Goal: Use online tool/utility

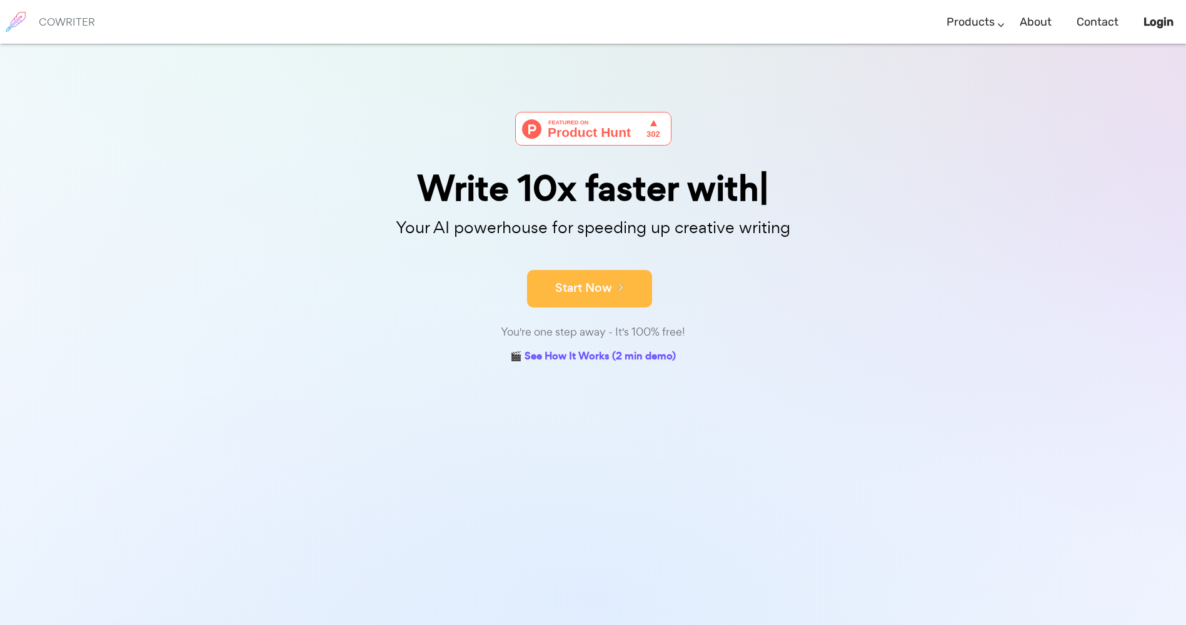
click at [610, 289] on button "Start Now" at bounding box center [589, 289] width 125 height 38
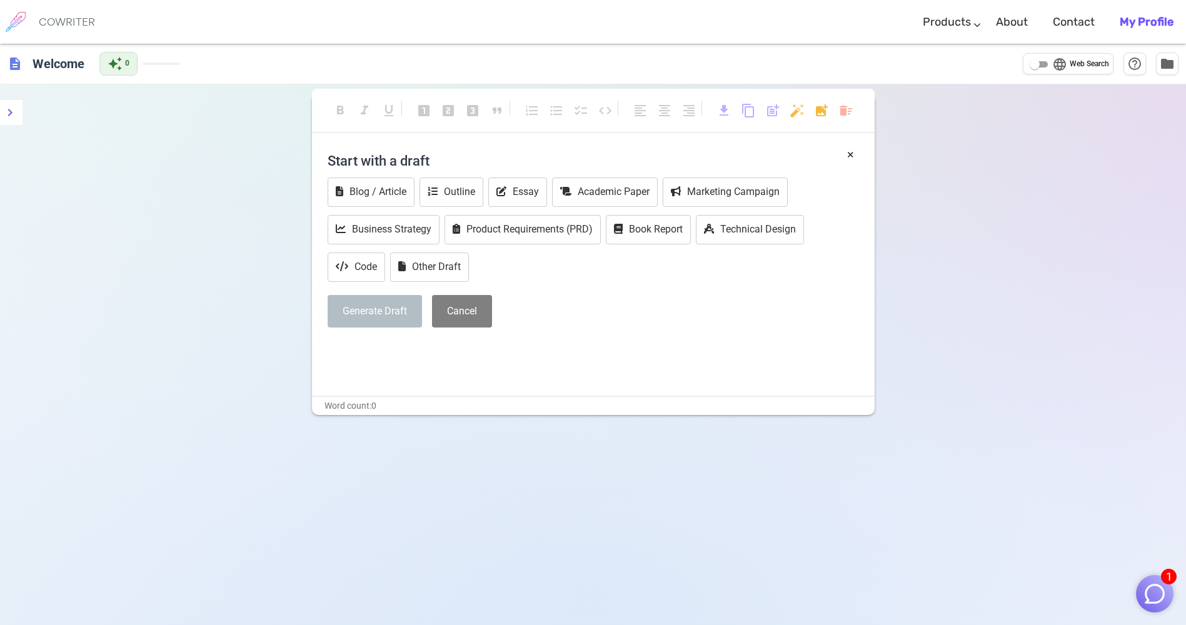
click at [19, 15] on img at bounding box center [15, 21] width 31 height 31
click at [11, 113] on icon "menu" at bounding box center [10, 113] width 4 height 8
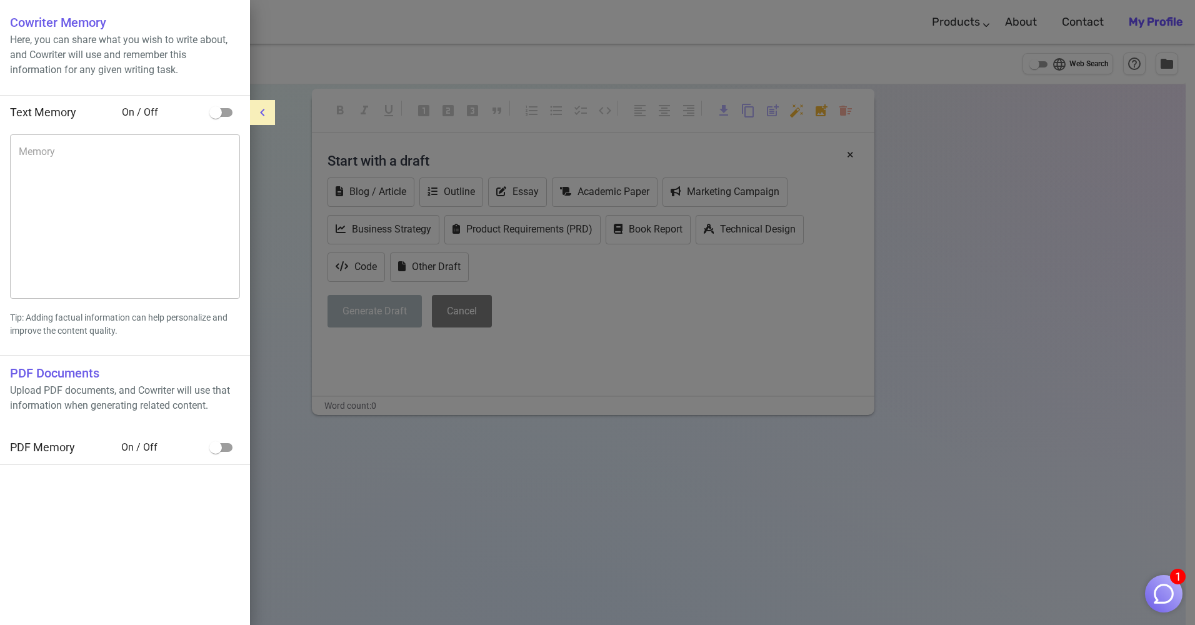
click at [841, 348] on div at bounding box center [597, 312] width 1195 height 625
